Goal: Navigation & Orientation: Find specific page/section

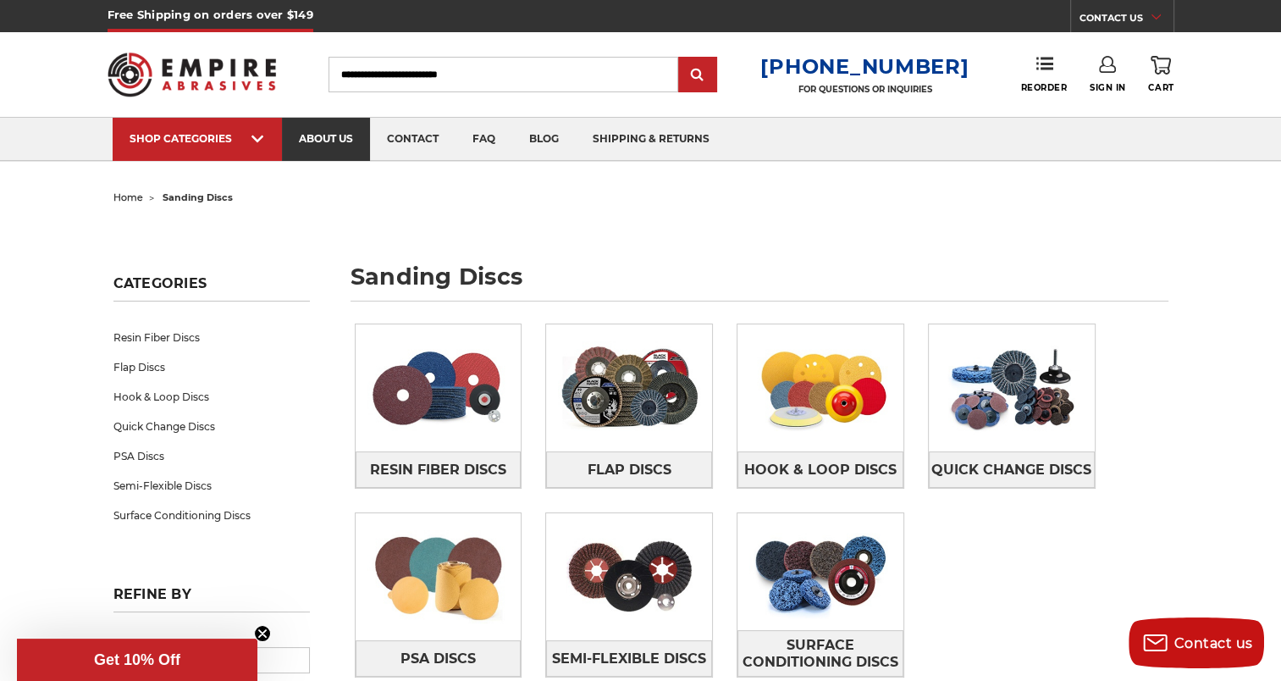
click at [307, 135] on link "about us" at bounding box center [326, 139] width 88 height 43
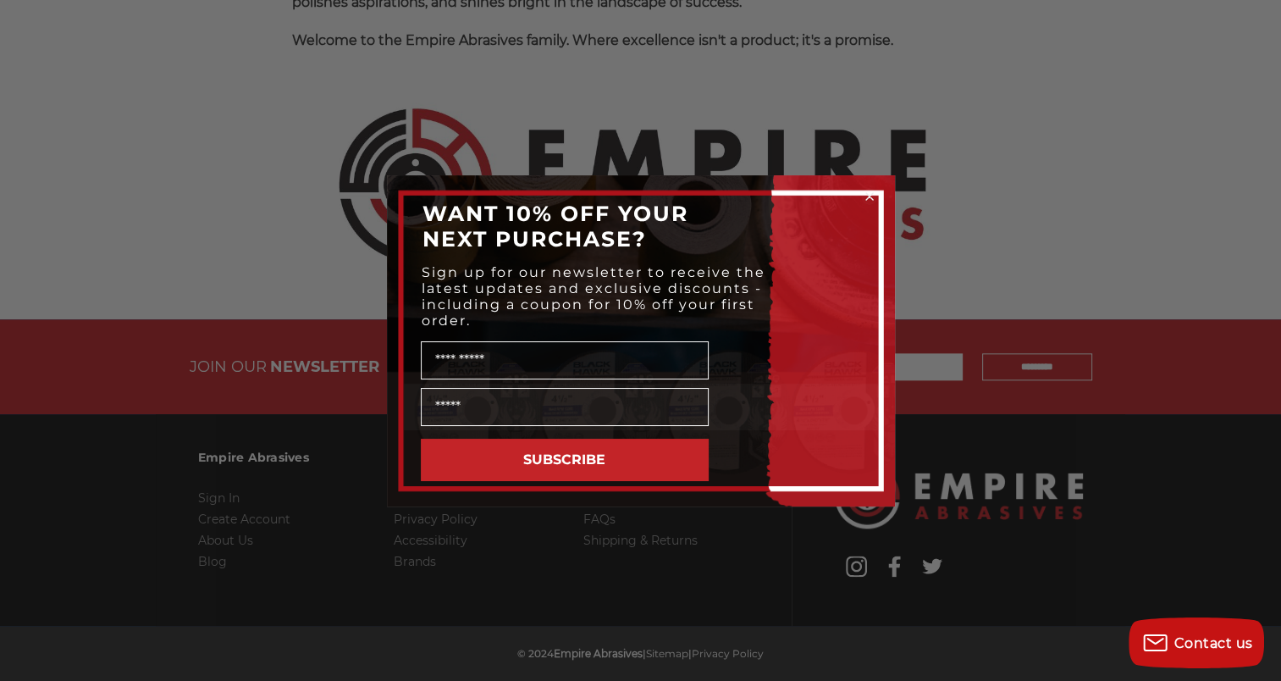
scroll to position [1778, 0]
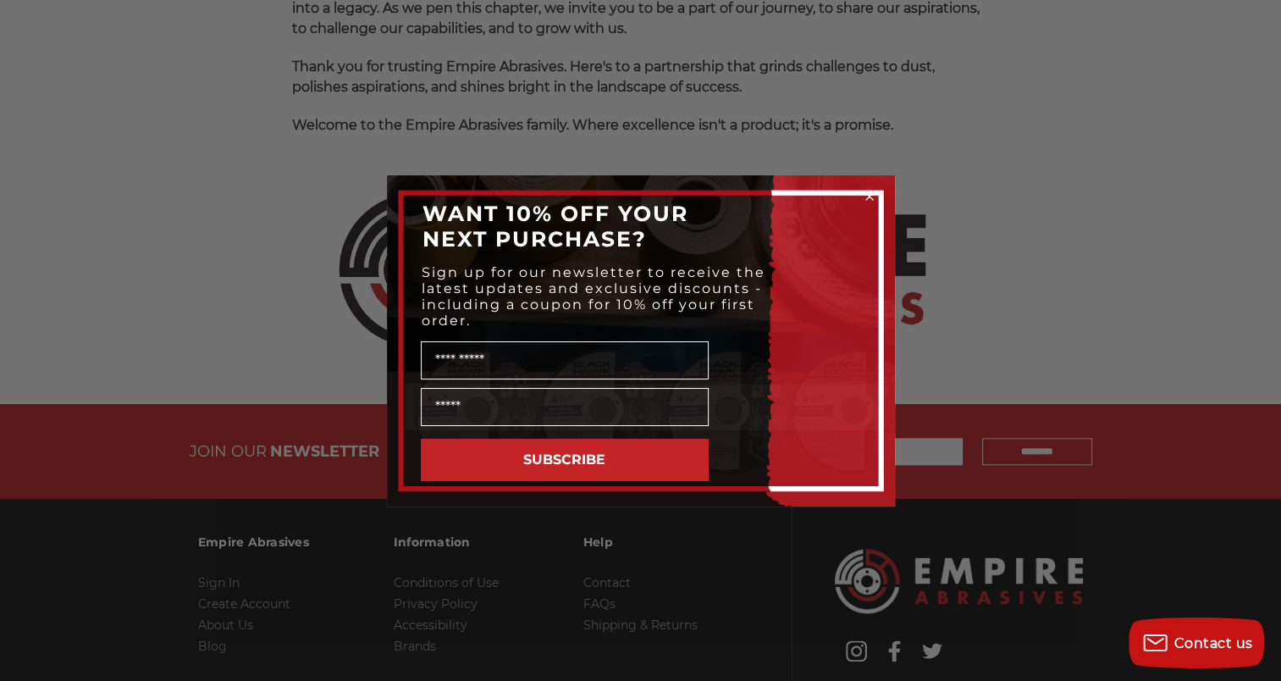
click at [871, 193] on icon "Close dialog" at bounding box center [869, 196] width 7 height 7
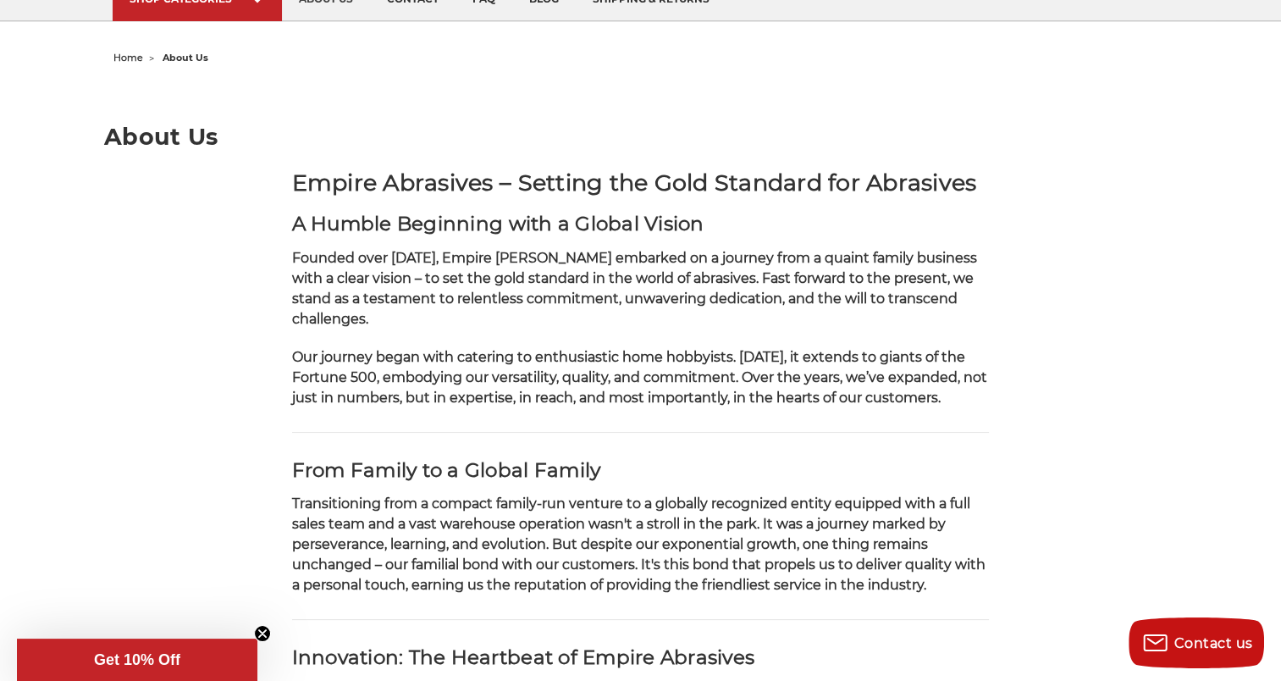
scroll to position [102, 0]
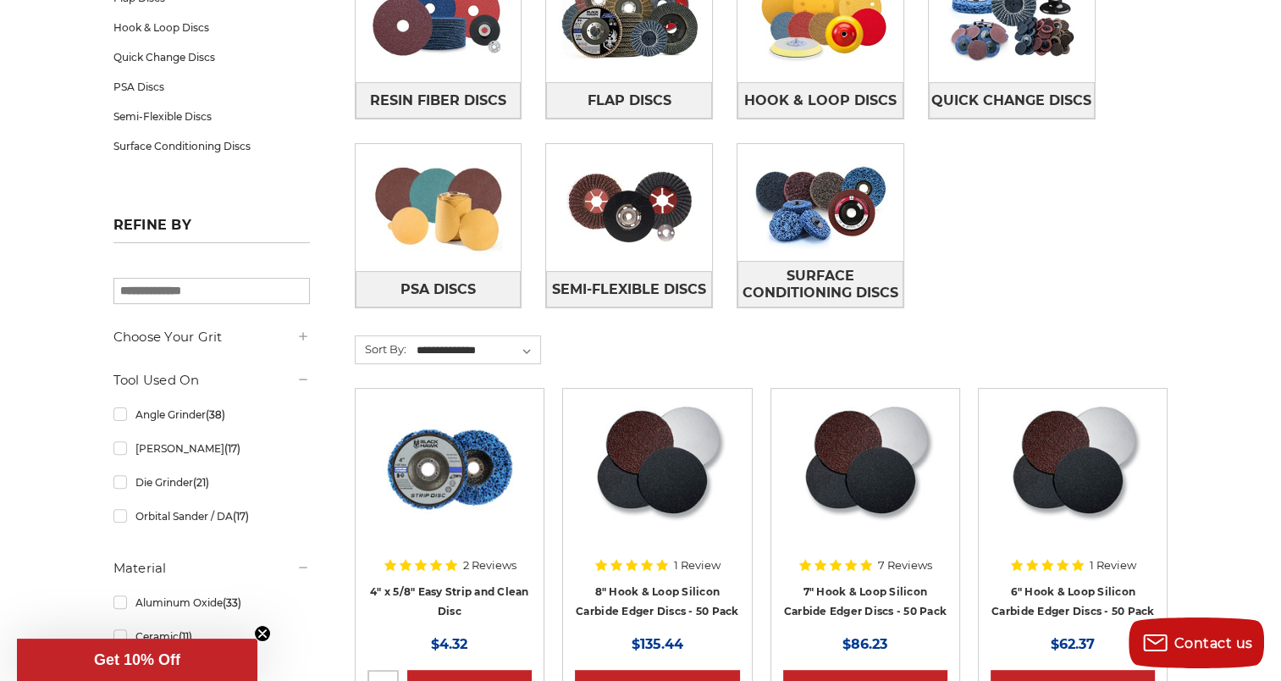
scroll to position [169, 0]
